Goal: Task Accomplishment & Management: Manage account settings

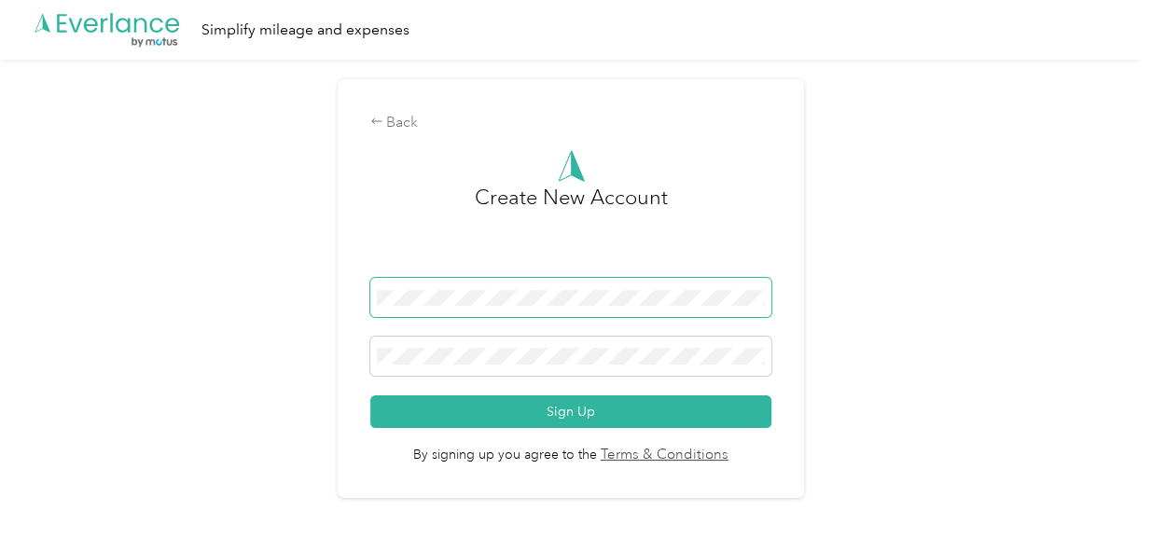
click at [415, 286] on span at bounding box center [571, 297] width 402 height 39
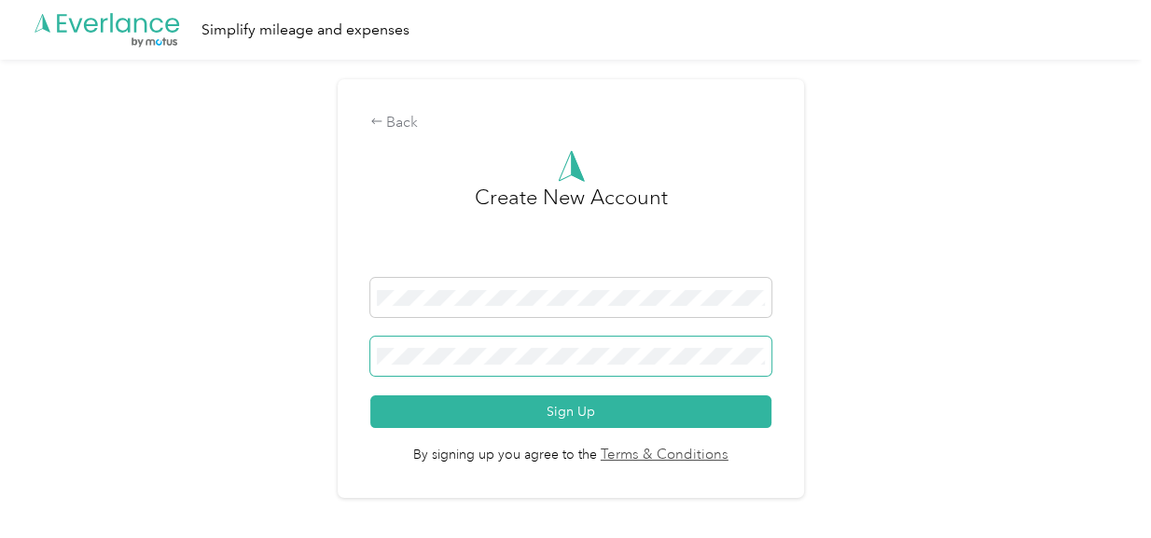
click at [370, 396] on button "Sign Up" at bounding box center [571, 412] width 402 height 33
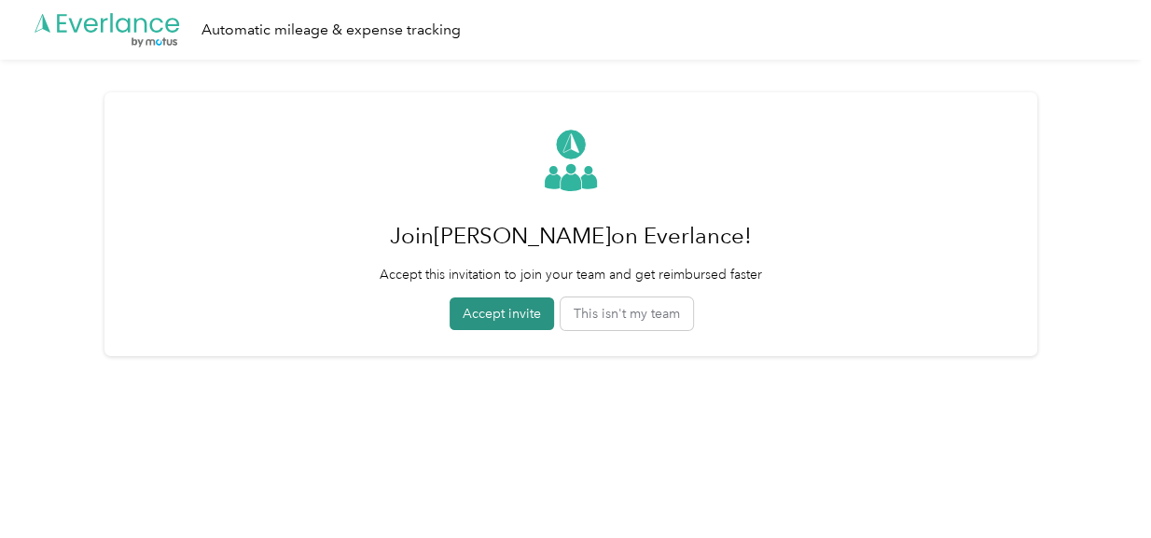
click at [520, 311] on button "Accept invite" at bounding box center [502, 314] width 104 height 33
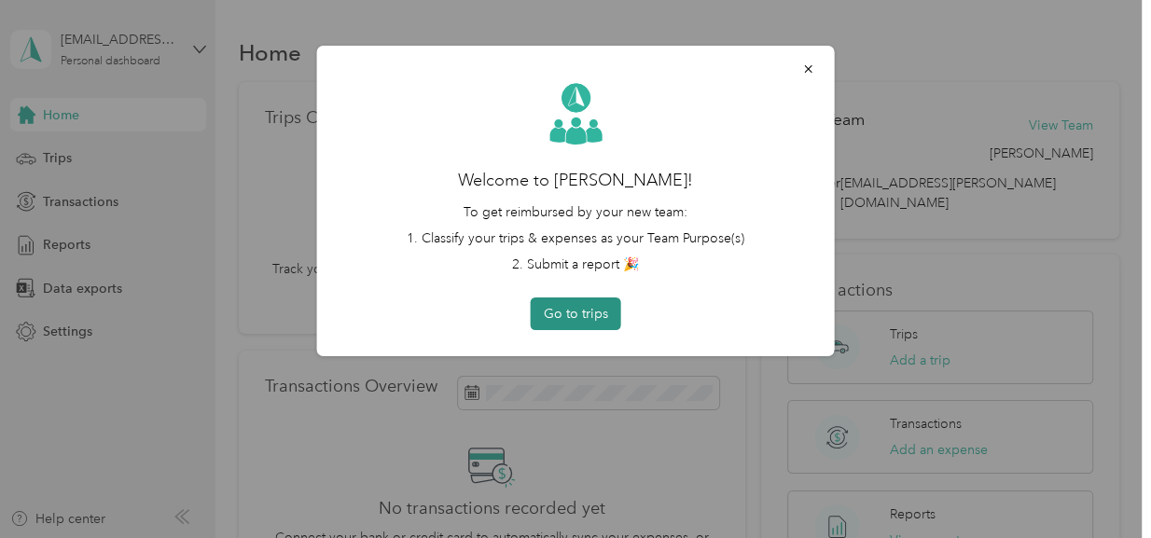
click at [599, 311] on button "Go to trips" at bounding box center [576, 314] width 90 height 33
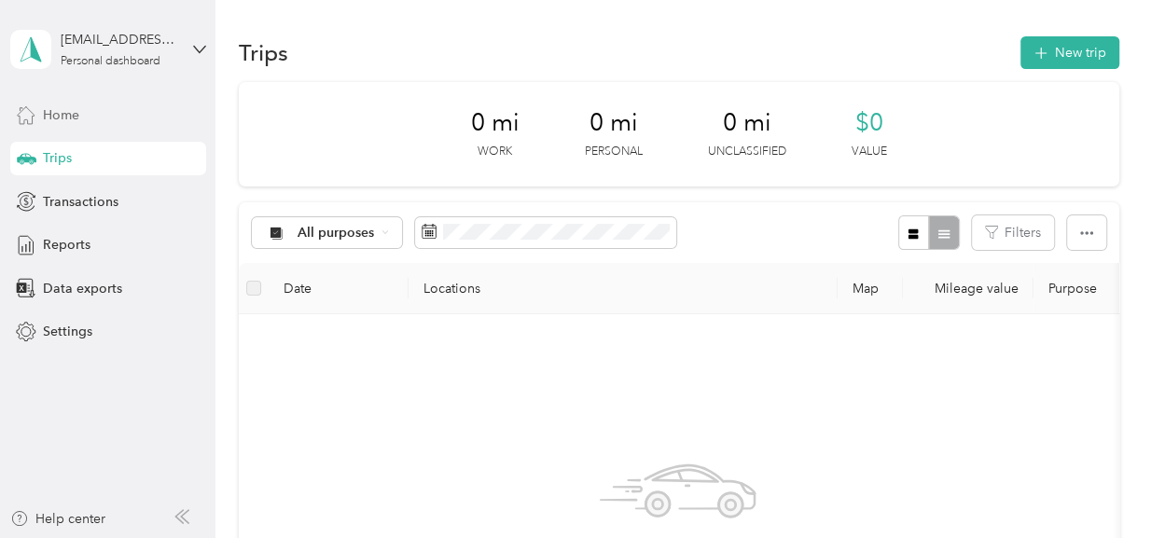
click at [58, 116] on span "Home" at bounding box center [61, 115] width 36 height 20
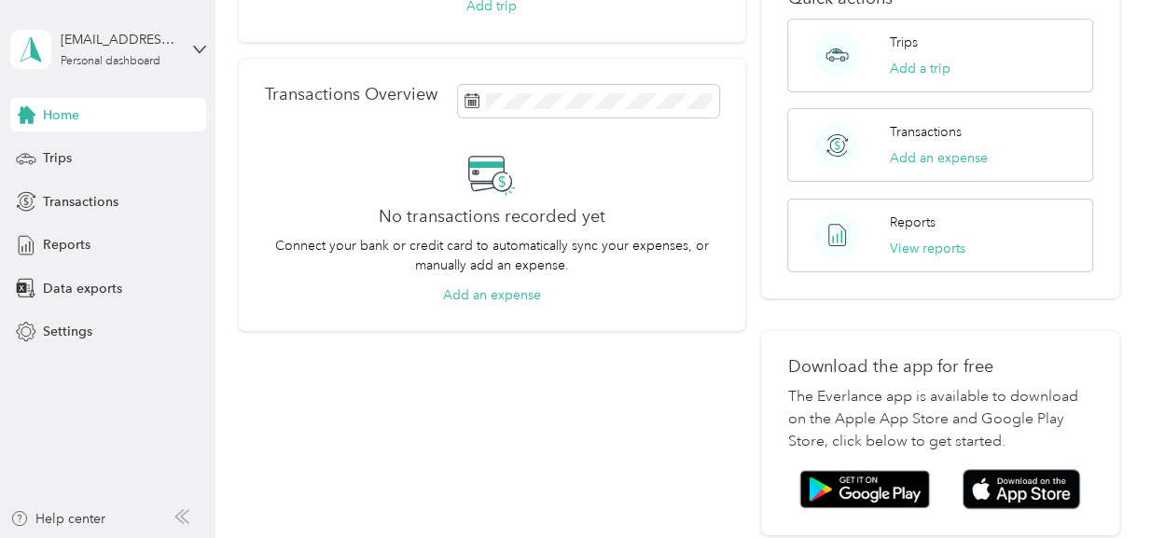
scroll to position [299, 0]
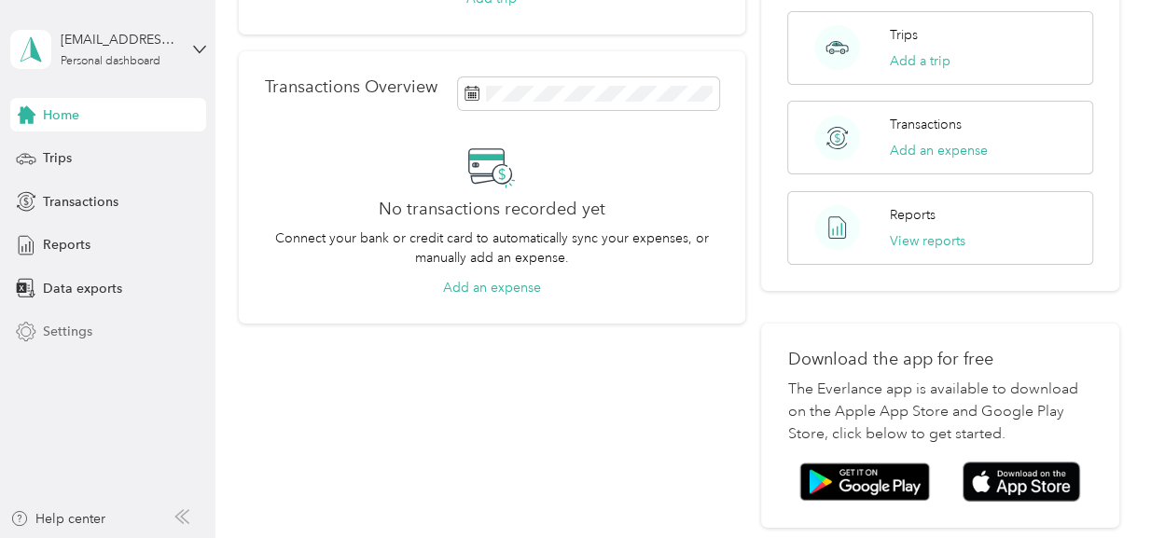
click at [66, 332] on span "Settings" at bounding box center [67, 332] width 49 height 20
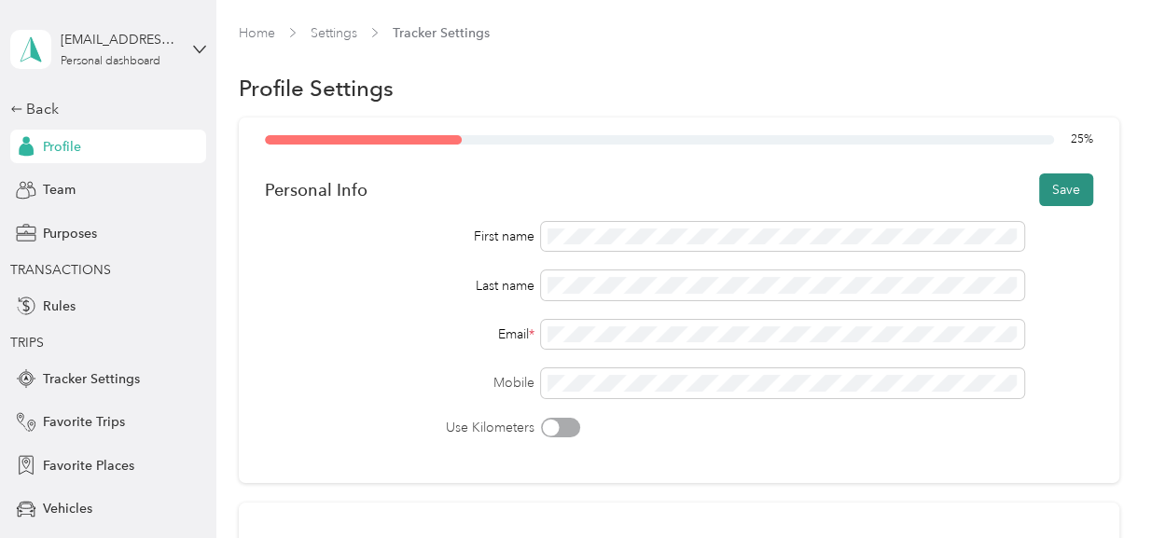
click at [1080, 196] on button "Save" at bounding box center [1066, 190] width 54 height 33
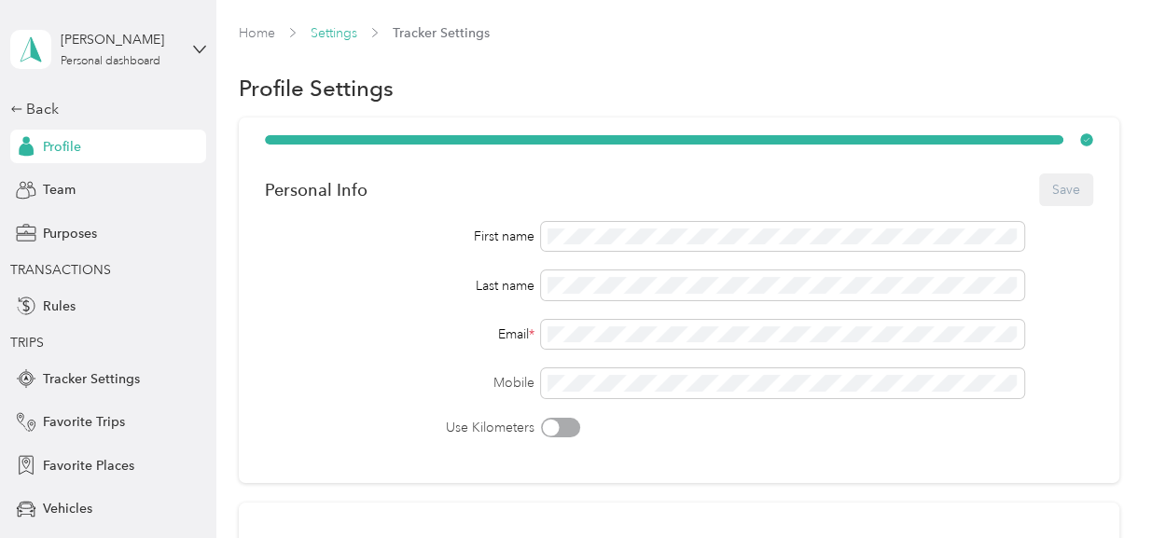
click at [345, 31] on link "Settings" at bounding box center [334, 33] width 47 height 16
click at [49, 303] on span "Rules" at bounding box center [59, 307] width 33 height 20
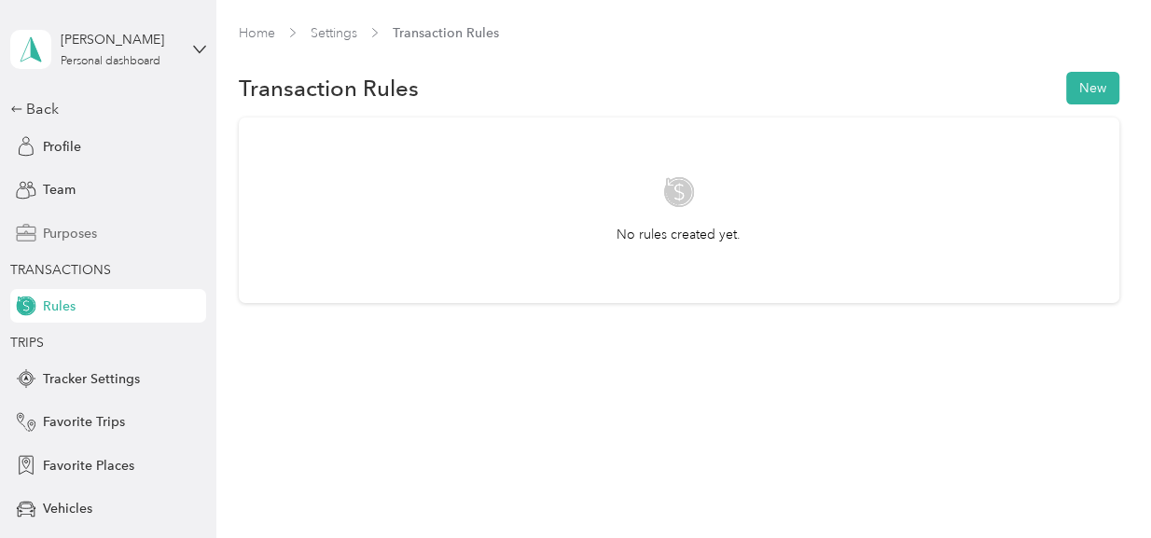
click at [61, 235] on span "Purposes" at bounding box center [70, 234] width 54 height 20
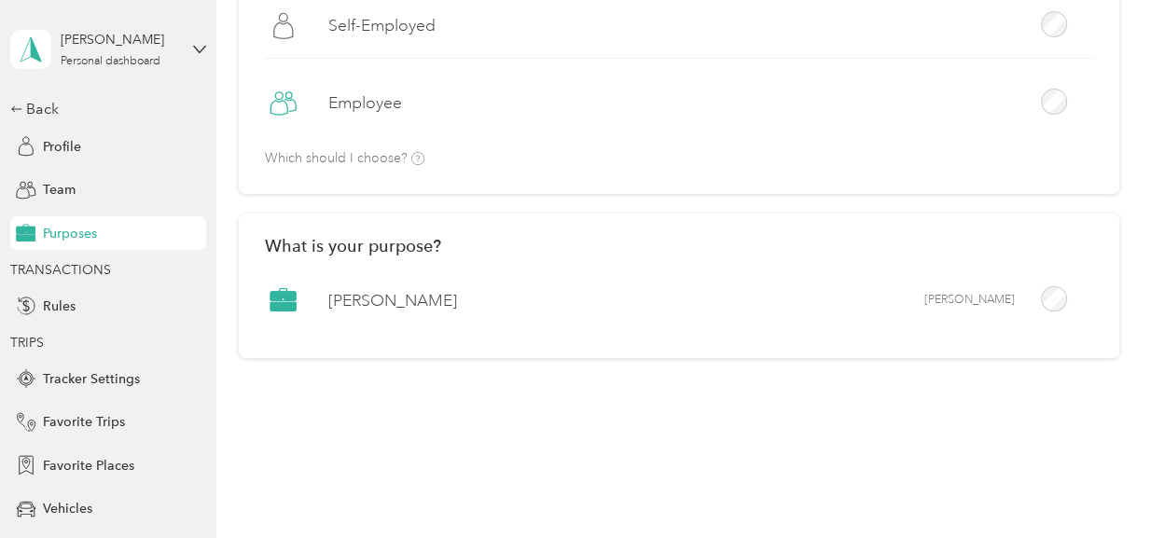
scroll to position [211, 0]
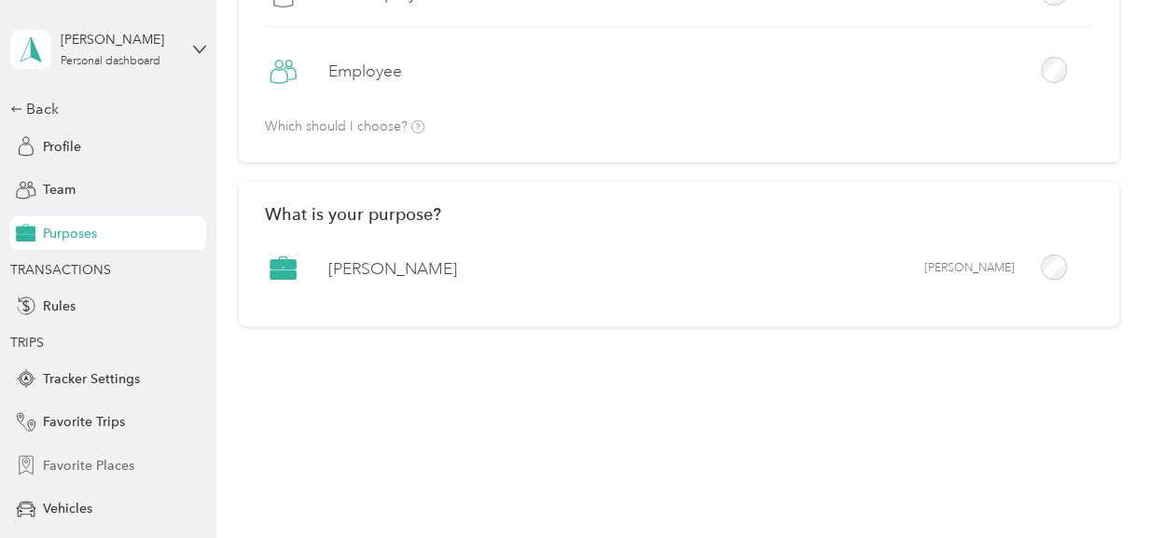
click at [78, 464] on span "Favorite Places" at bounding box center [88, 466] width 91 height 20
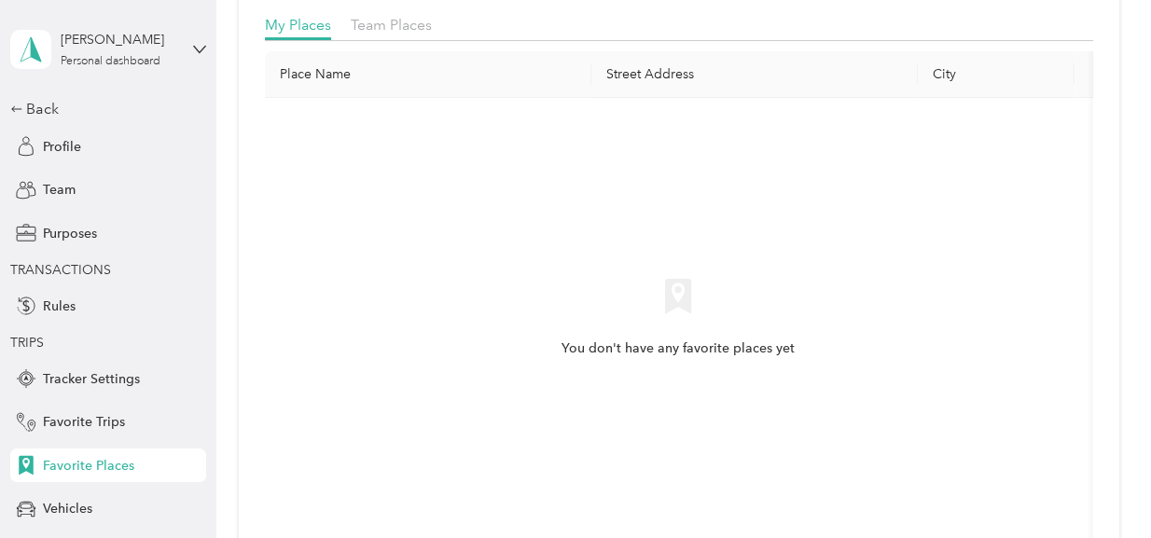
click at [78, 466] on span "Favorite Places" at bounding box center [88, 466] width 91 height 20
click at [63, 503] on span "Vehicles" at bounding box center [67, 509] width 49 height 20
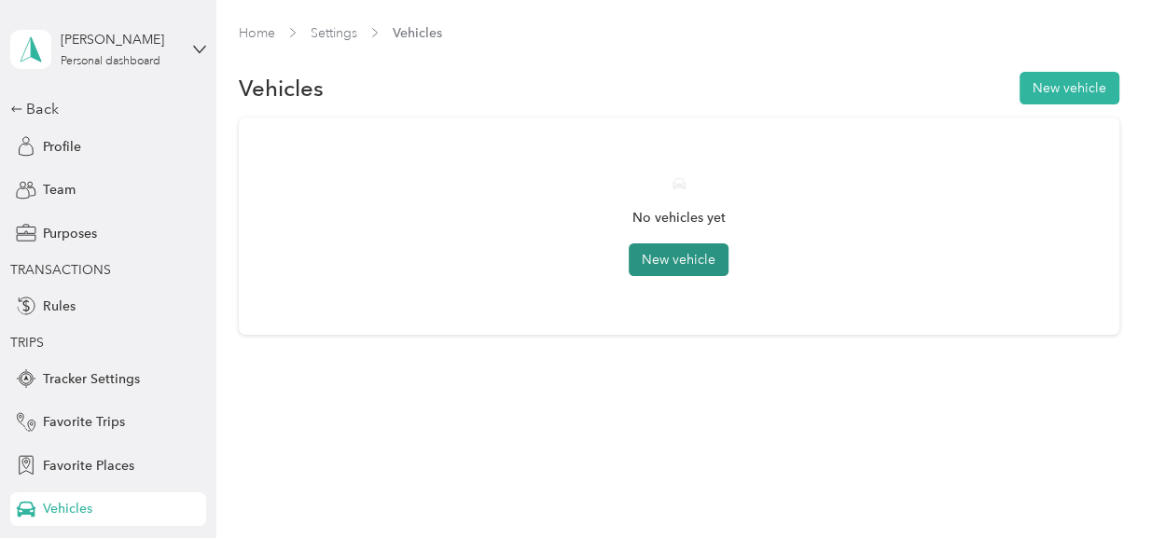
click at [684, 265] on button "New vehicle" at bounding box center [679, 259] width 100 height 33
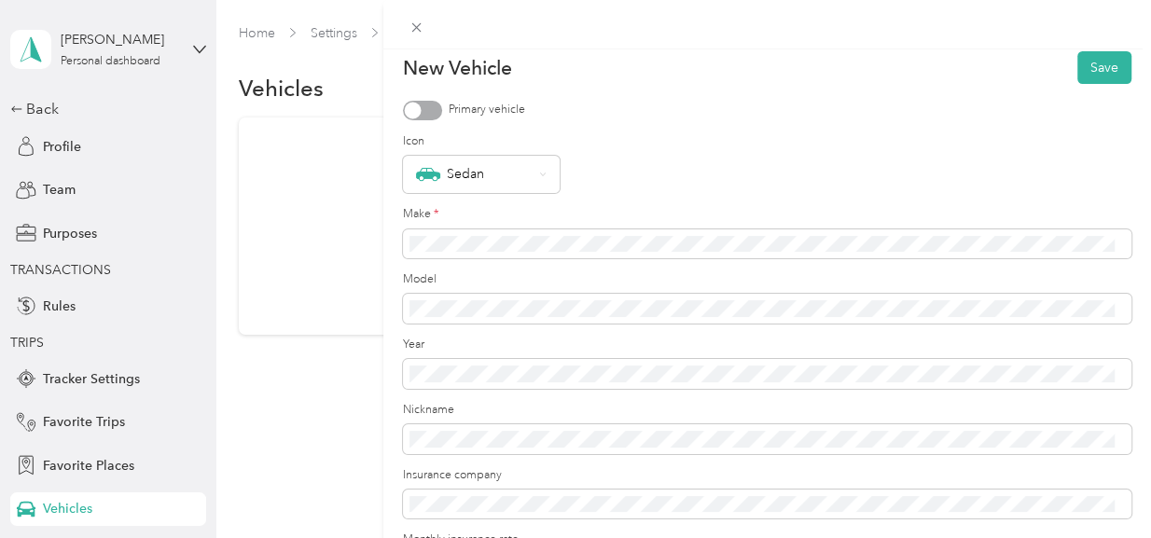
scroll to position [267, 0]
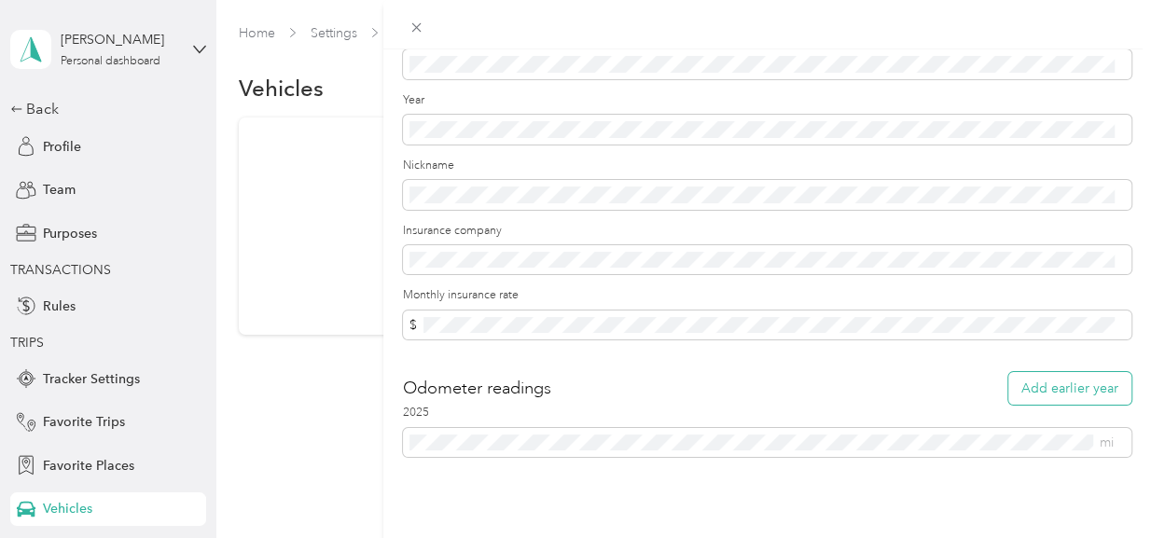
click at [1095, 383] on button "Add earlier year" at bounding box center [1069, 388] width 123 height 33
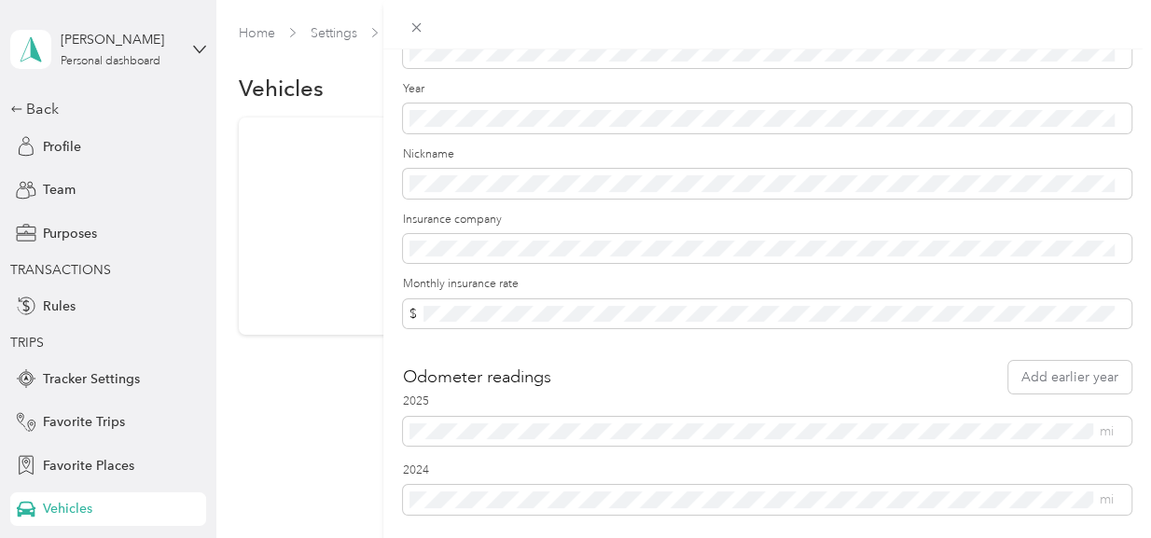
scroll to position [334, 0]
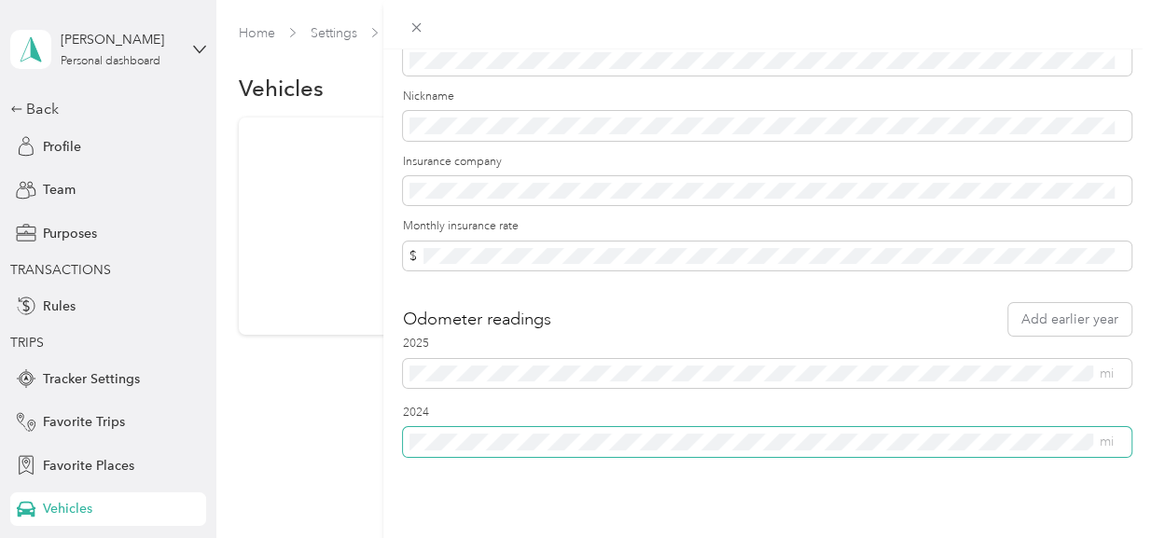
click at [397, 434] on div "New Vehicle Save Primary vehicle Icon Sedan Make * Model Year Nickname Insuranc…" at bounding box center [767, 318] width 768 height 538
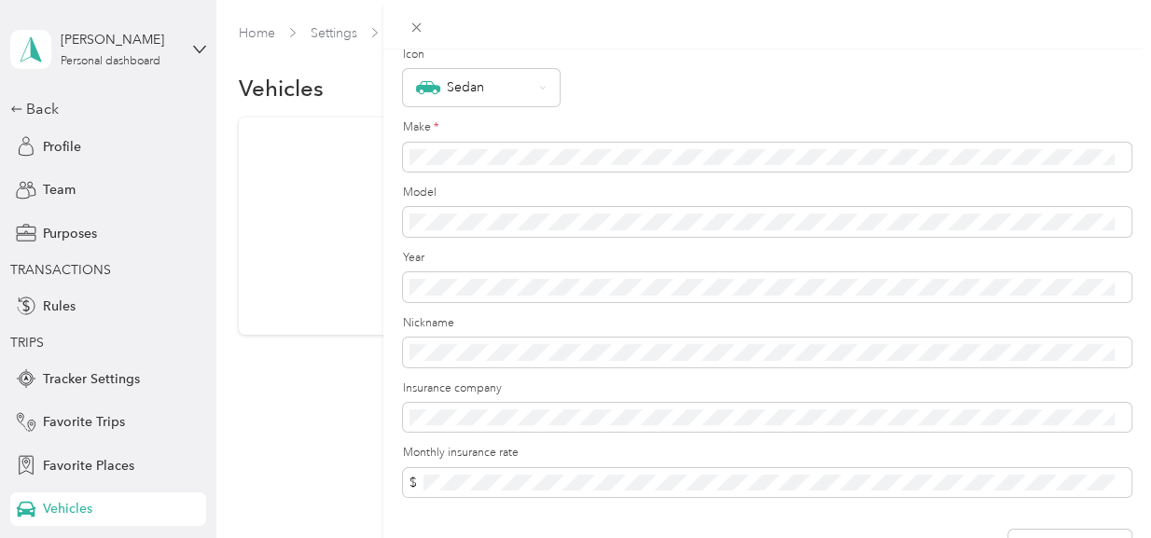
scroll to position [0, 0]
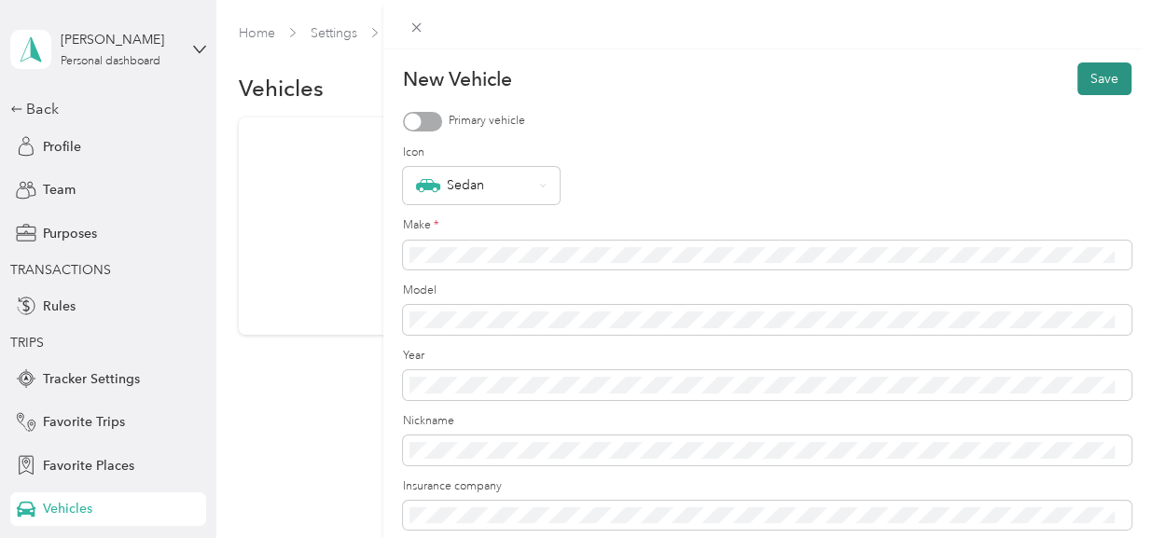
click at [1088, 84] on button "Save" at bounding box center [1105, 79] width 54 height 33
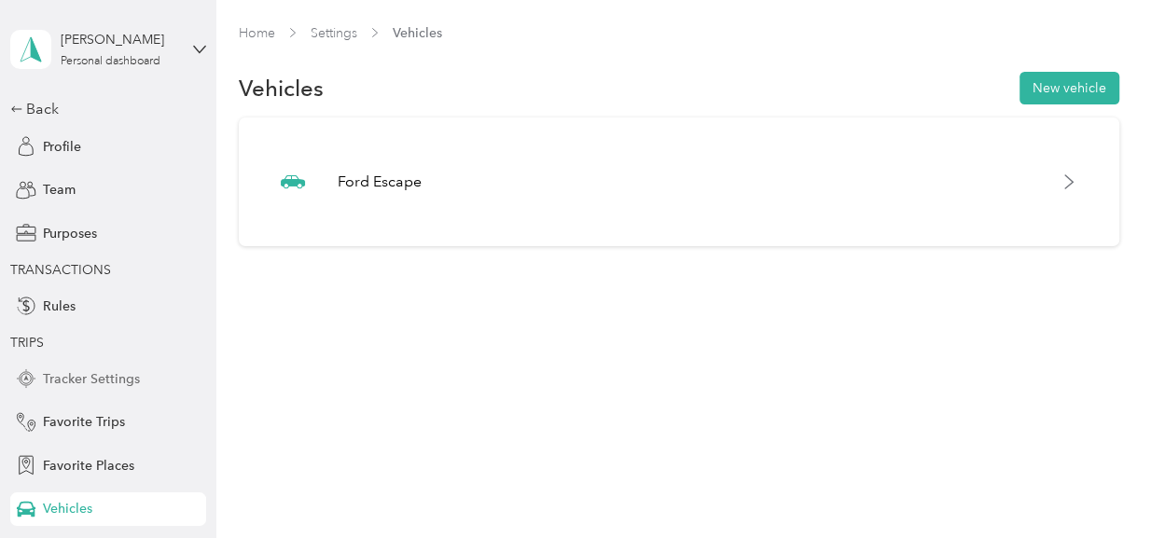
click at [118, 381] on span "Tracker Settings" at bounding box center [91, 379] width 97 height 20
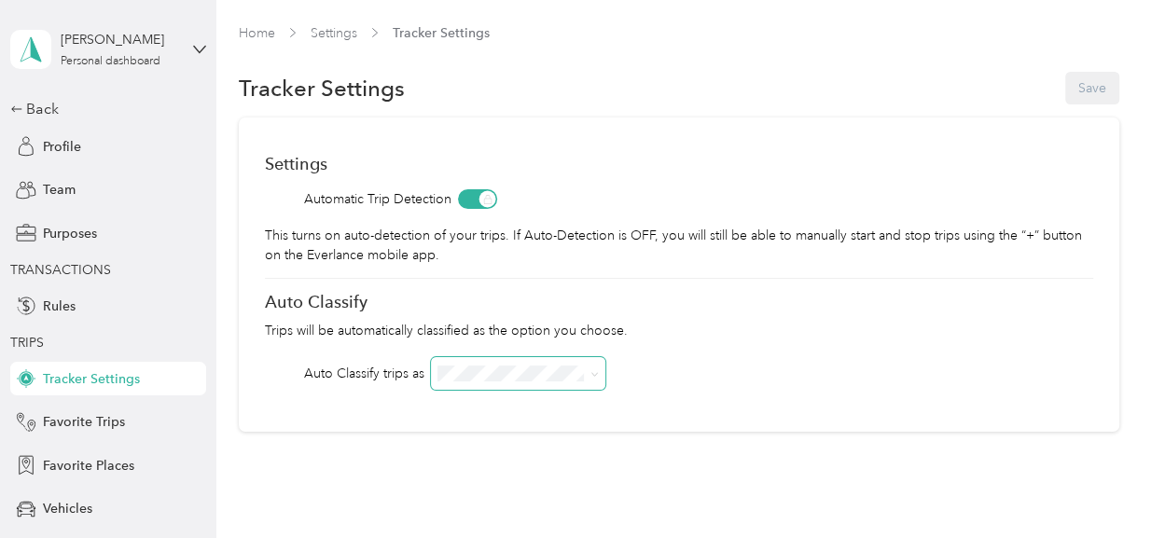
click at [591, 372] on icon at bounding box center [595, 374] width 8 height 8
click at [535, 406] on div "[PERSON_NAME]" at bounding box center [518, 407] width 148 height 20
click at [1076, 83] on button "Save" at bounding box center [1092, 88] width 54 height 33
click at [58, 155] on span "Profile" at bounding box center [62, 147] width 38 height 20
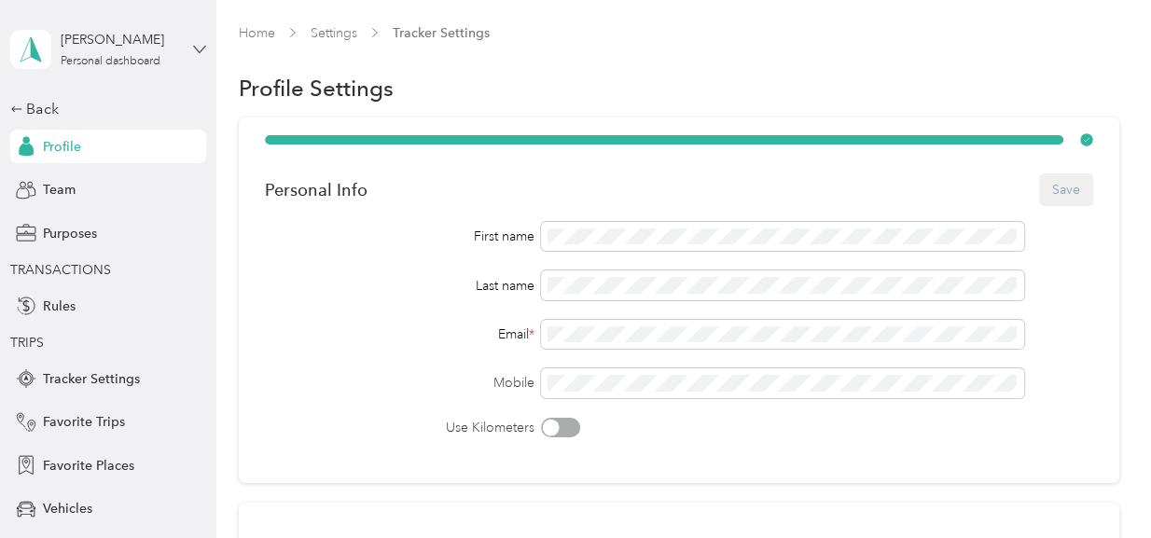
click at [193, 47] on icon at bounding box center [198, 49] width 11 height 7
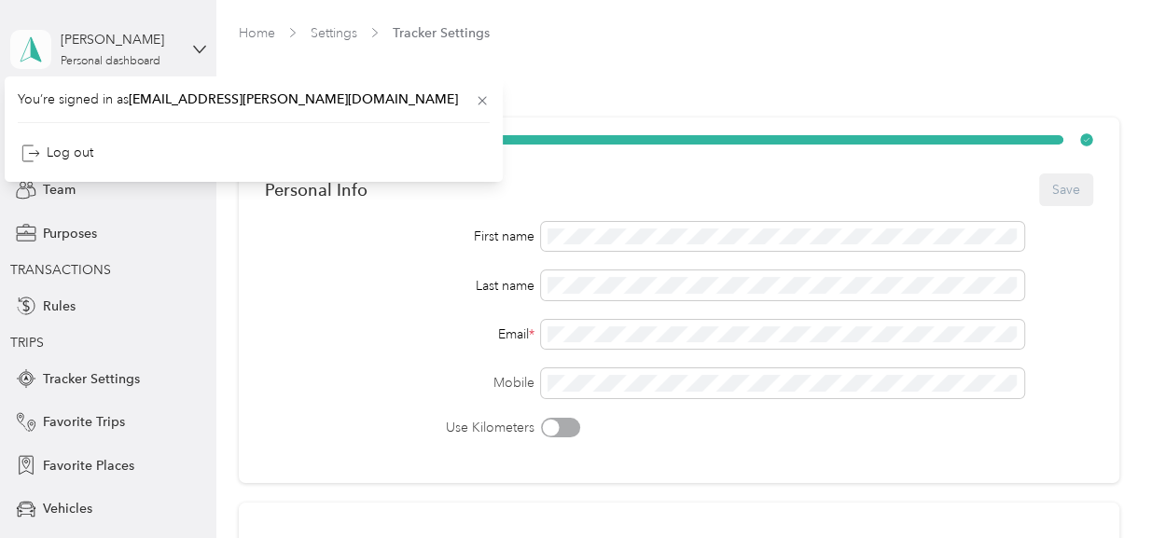
click at [30, 37] on icon at bounding box center [31, 49] width 28 height 26
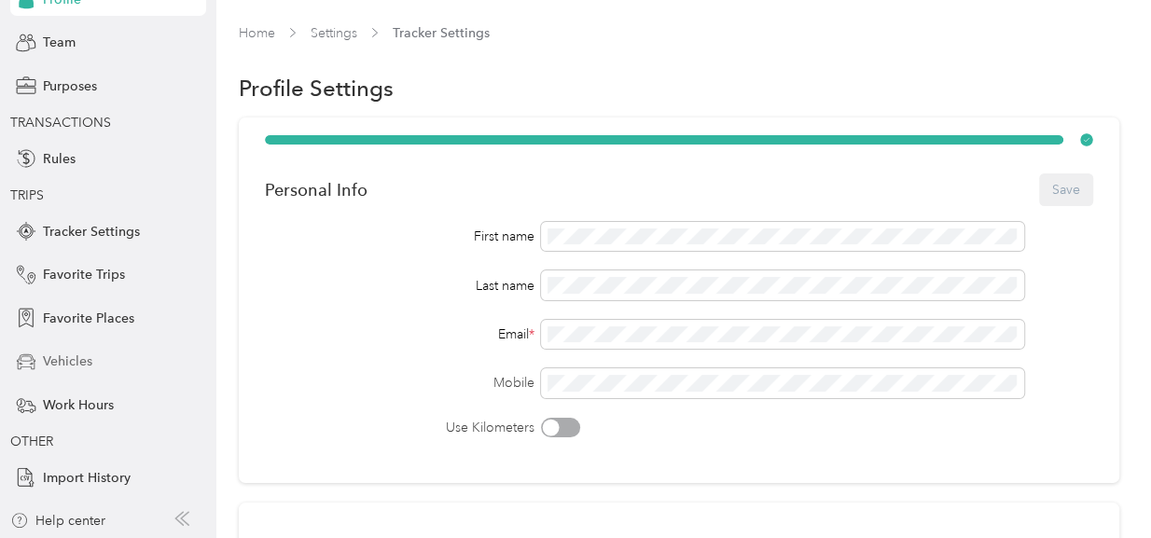
scroll to position [148, 0]
click at [93, 412] on span "Work Hours" at bounding box center [78, 405] width 71 height 20
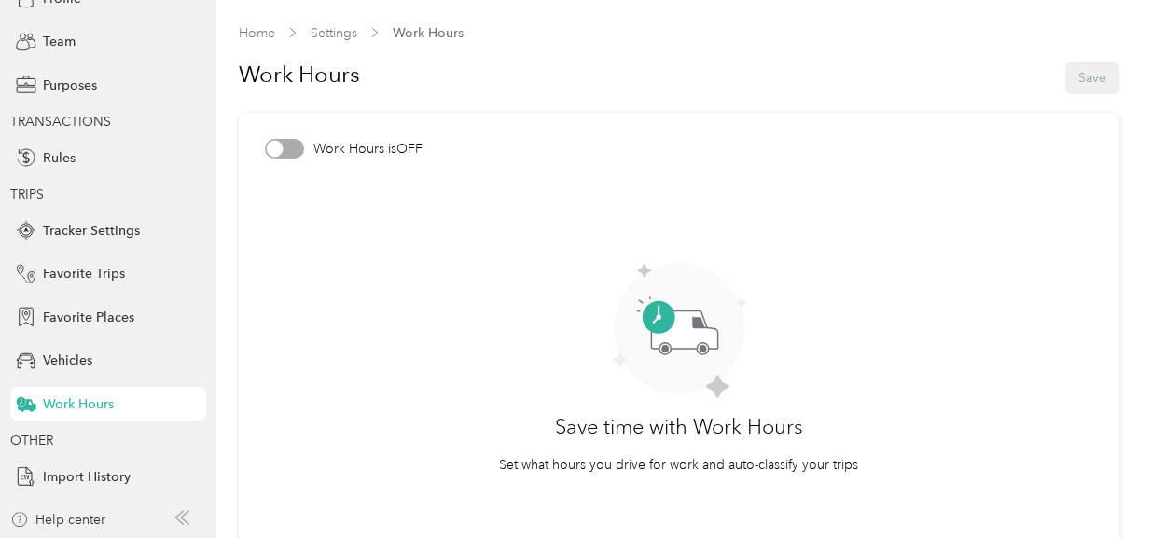
click at [274, 148] on div at bounding box center [274, 149] width 17 height 17
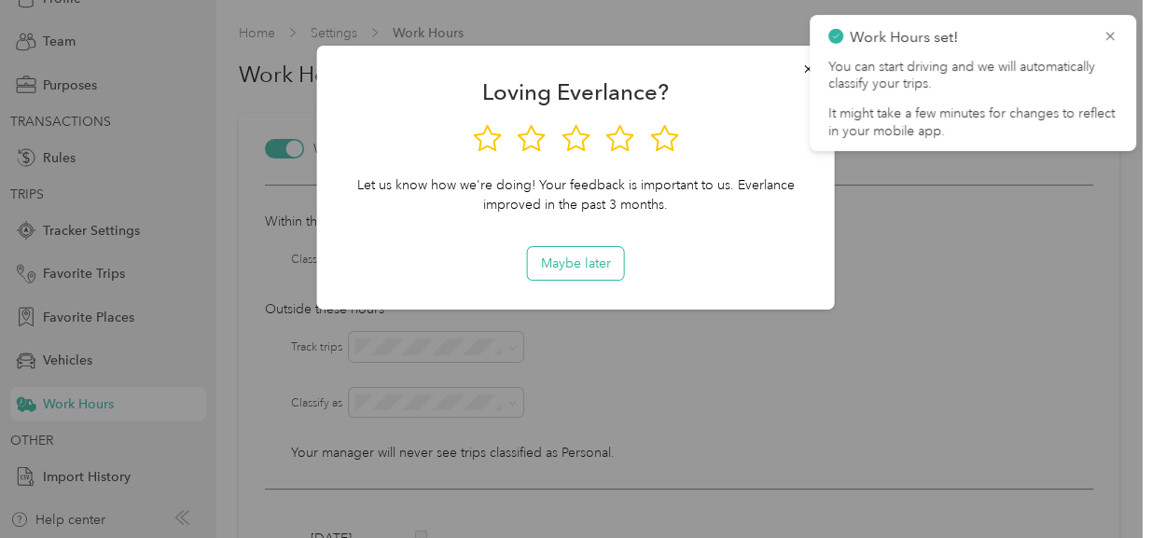
click at [597, 265] on button "Maybe later" at bounding box center [576, 263] width 96 height 33
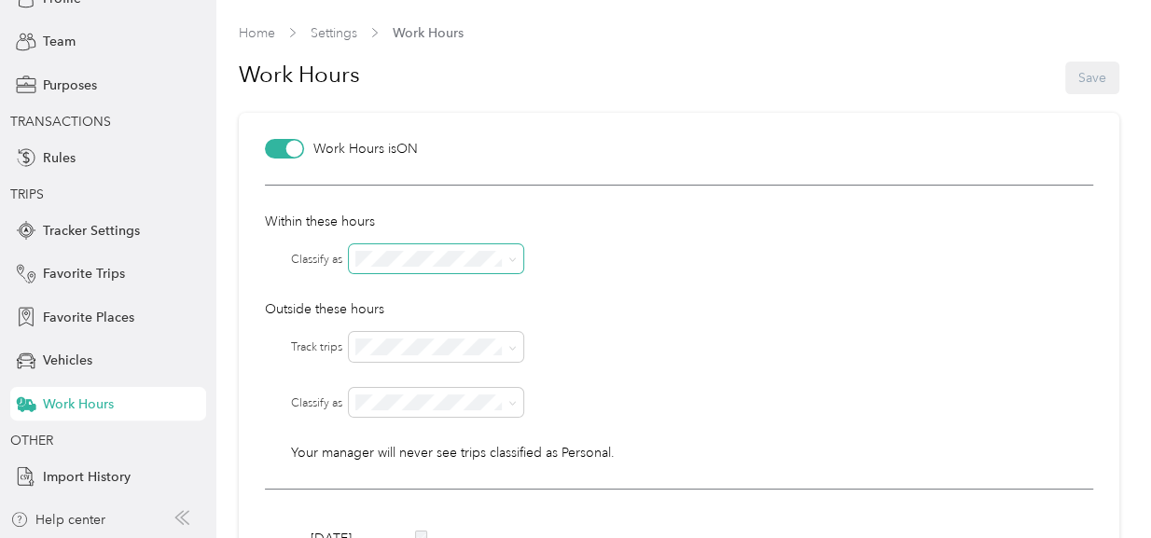
click at [513, 259] on icon at bounding box center [512, 260] width 8 height 8
click at [478, 284] on div "[PERSON_NAME]" at bounding box center [437, 292] width 148 height 20
click at [513, 354] on span at bounding box center [512, 347] width 8 height 16
click at [508, 344] on icon at bounding box center [512, 348] width 8 height 8
click at [424, 423] on body "[PERSON_NAME] Personal dashboard Back Profile Team Purposes TRANSACTIONS Rules …" at bounding box center [571, 269] width 1142 height 538
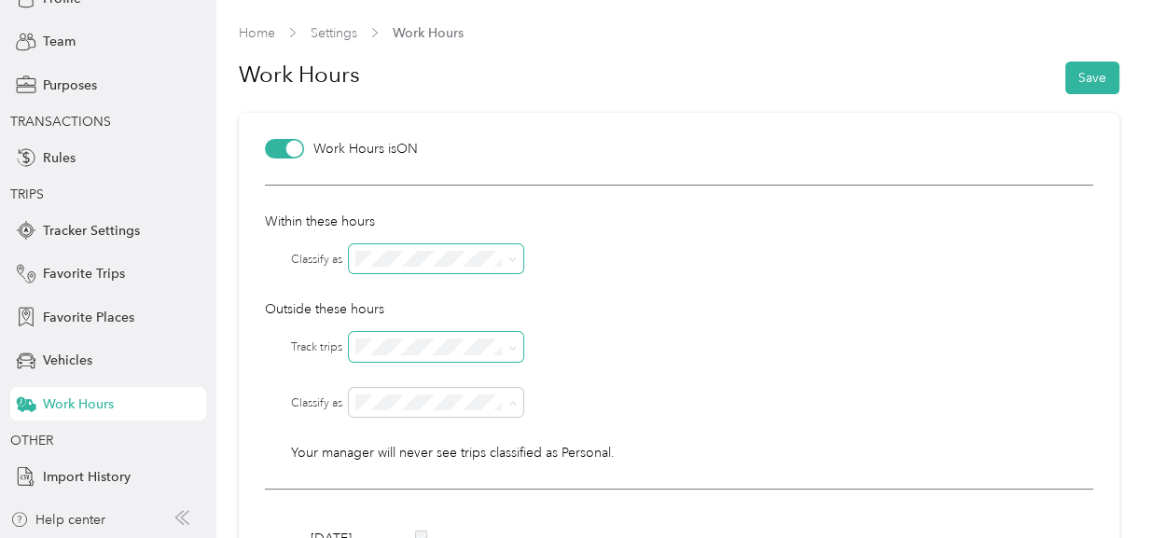
click at [420, 475] on li "Personal" at bounding box center [437, 468] width 174 height 33
click at [1085, 81] on button "Save" at bounding box center [1092, 78] width 54 height 33
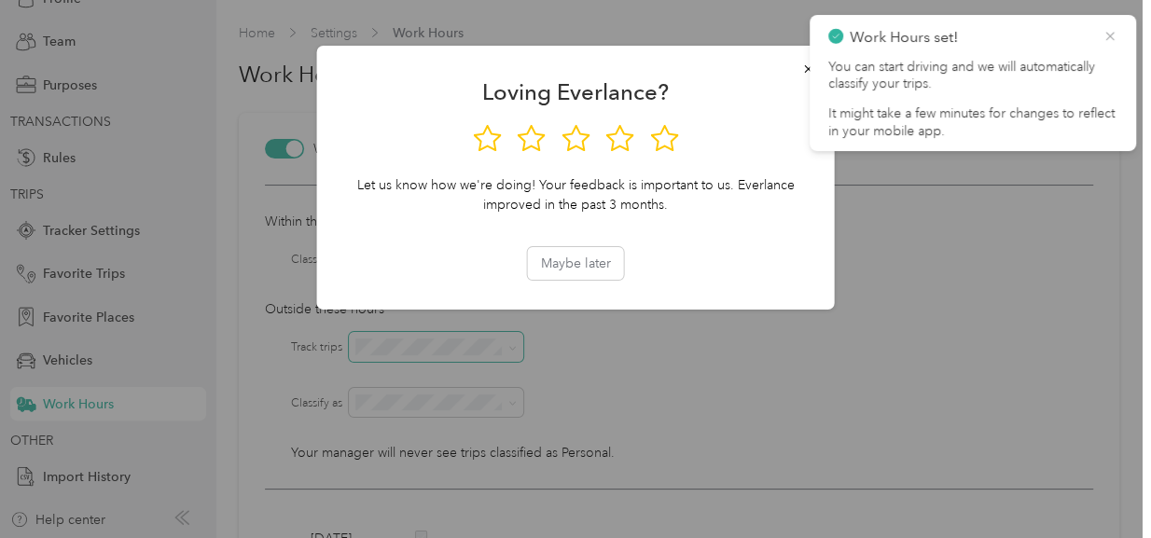
click at [1104, 31] on icon at bounding box center [1110, 36] width 15 height 17
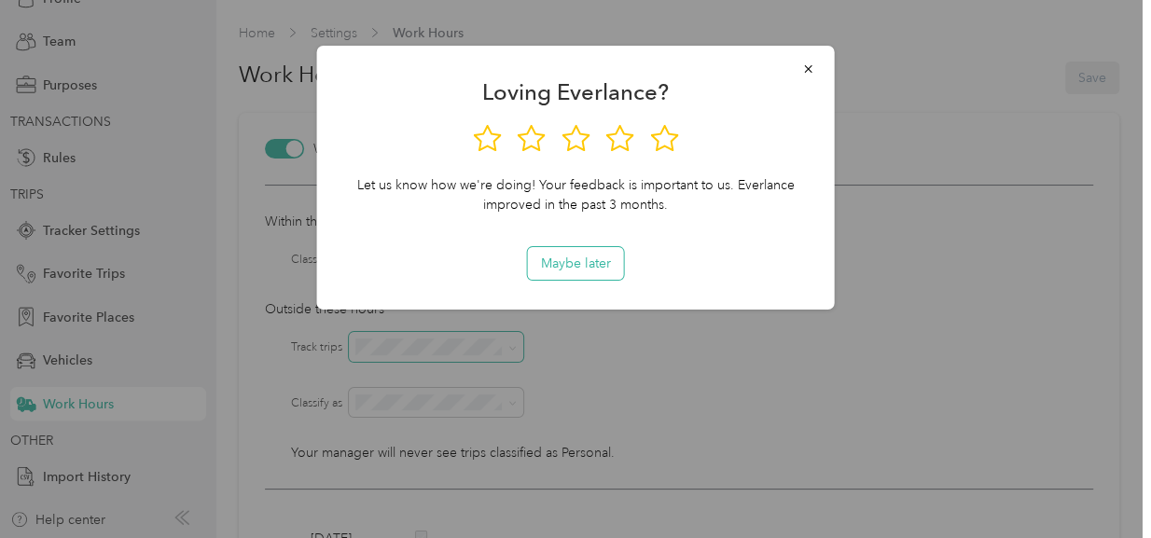
click at [539, 260] on button "Maybe later" at bounding box center [576, 263] width 96 height 33
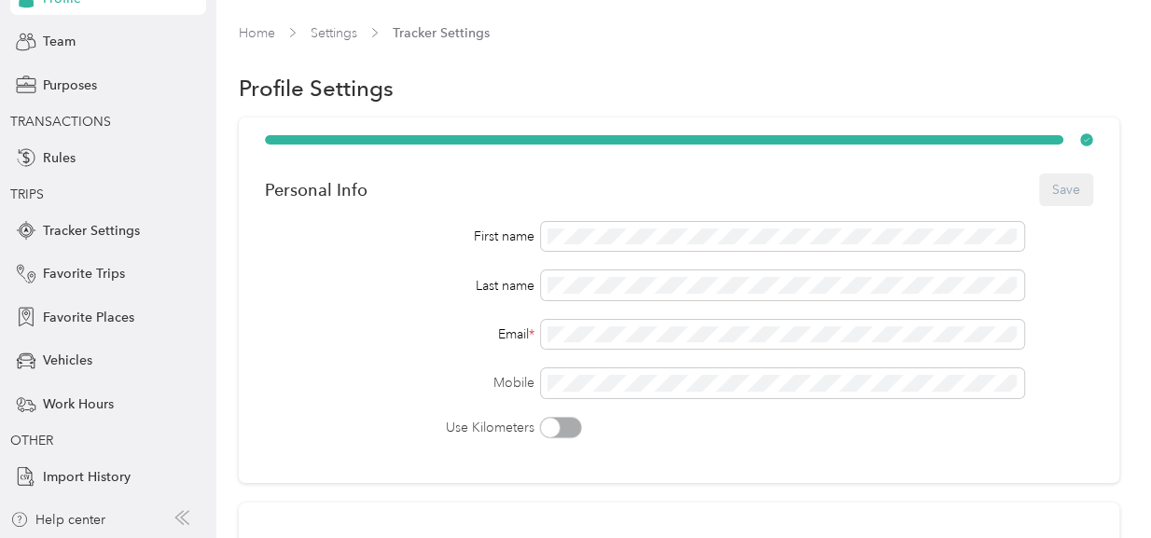
click at [83, 44] on div "Team" at bounding box center [108, 42] width 196 height 34
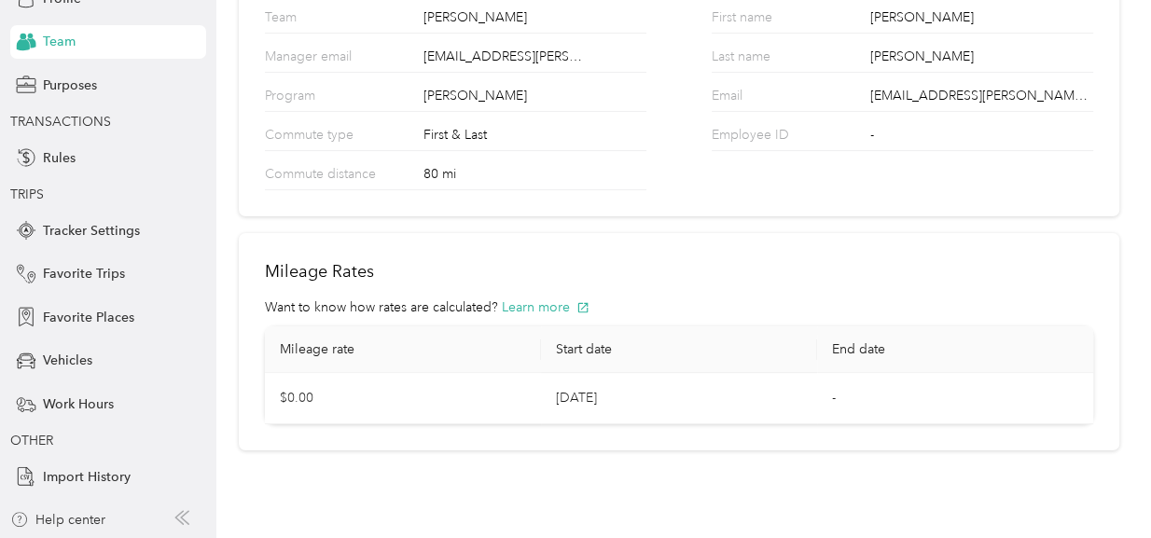
scroll to position [250, 0]
